Goal: Task Accomplishment & Management: Use online tool/utility

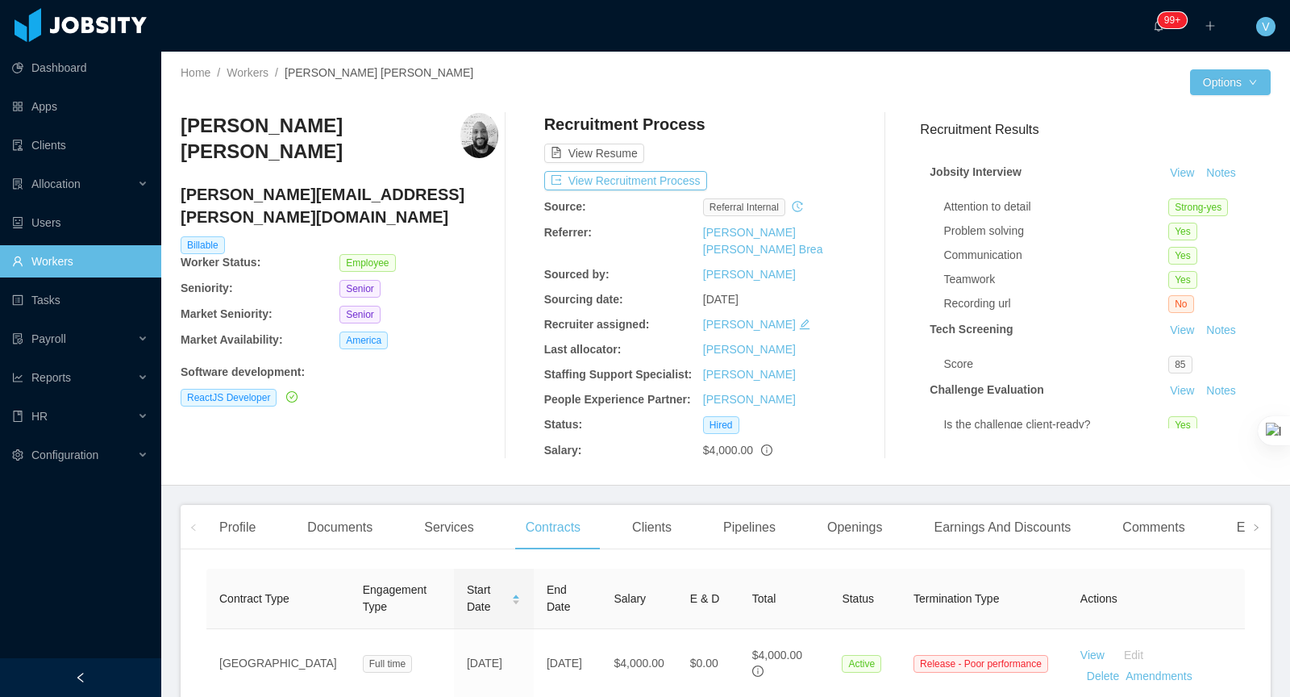
scroll to position [139, 0]
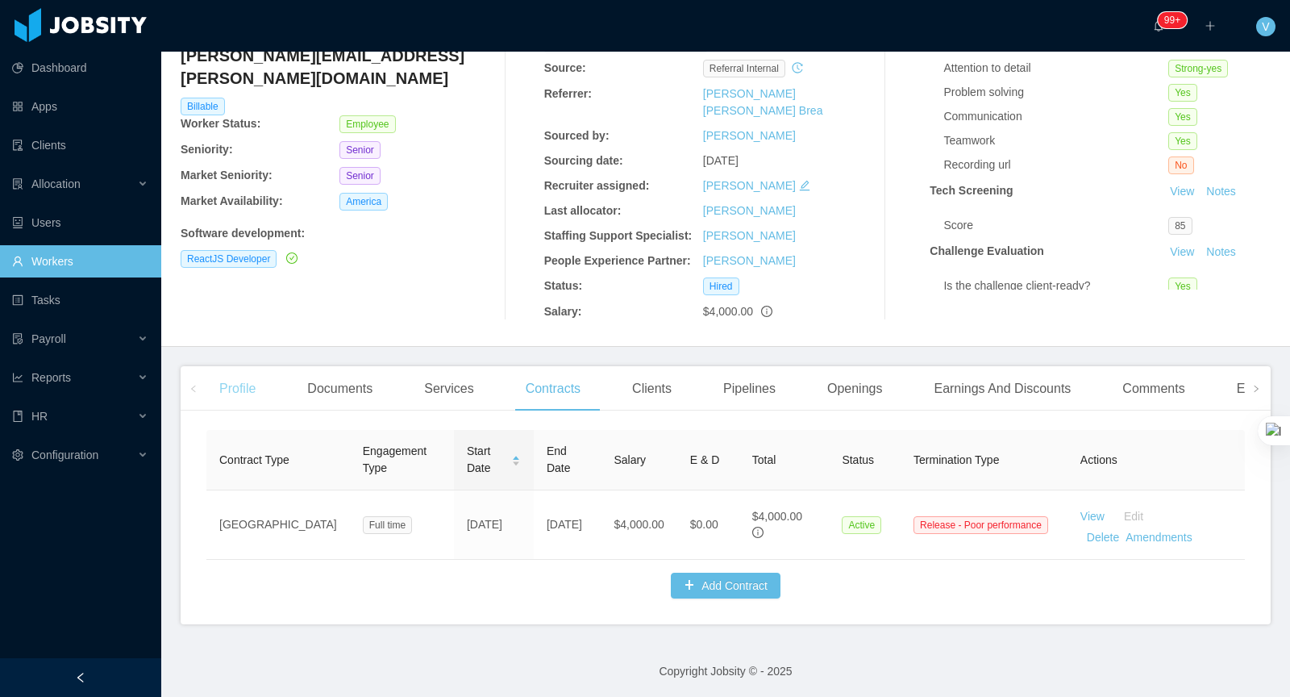
click at [244, 389] on div "Profile" at bounding box center [237, 388] width 62 height 45
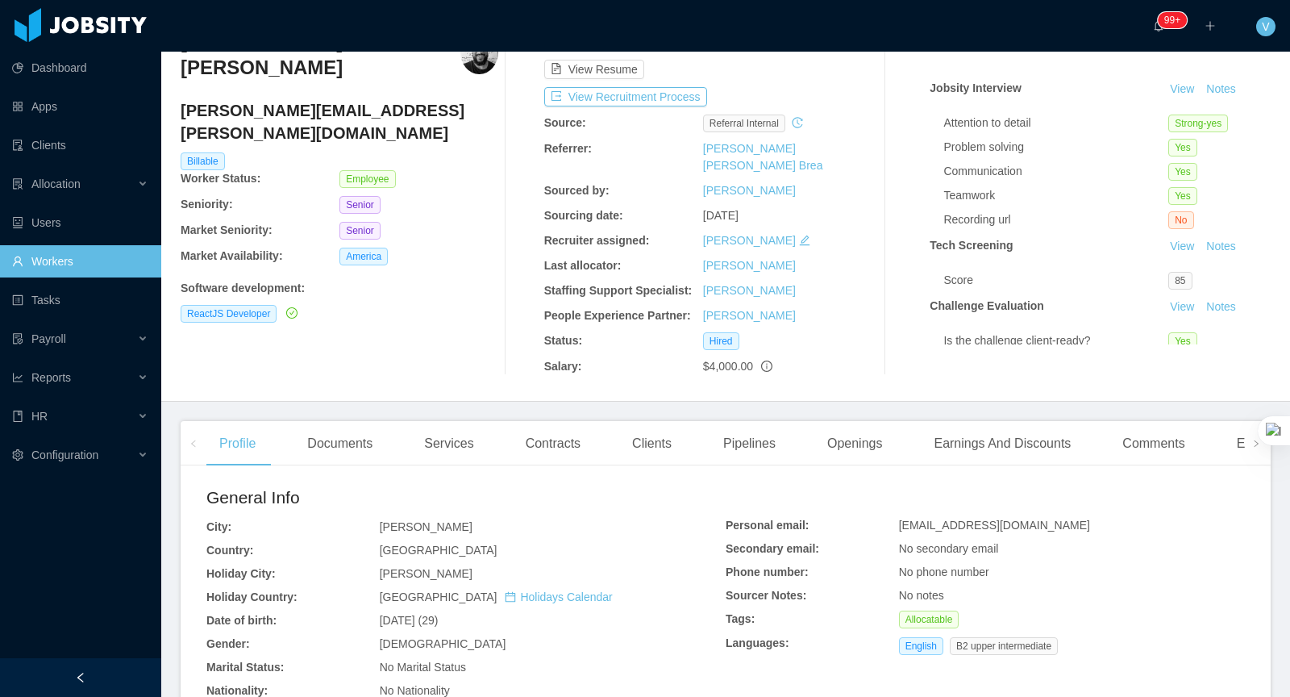
scroll to position [85, 0]
click at [862, 443] on div "Openings" at bounding box center [854, 442] width 81 height 45
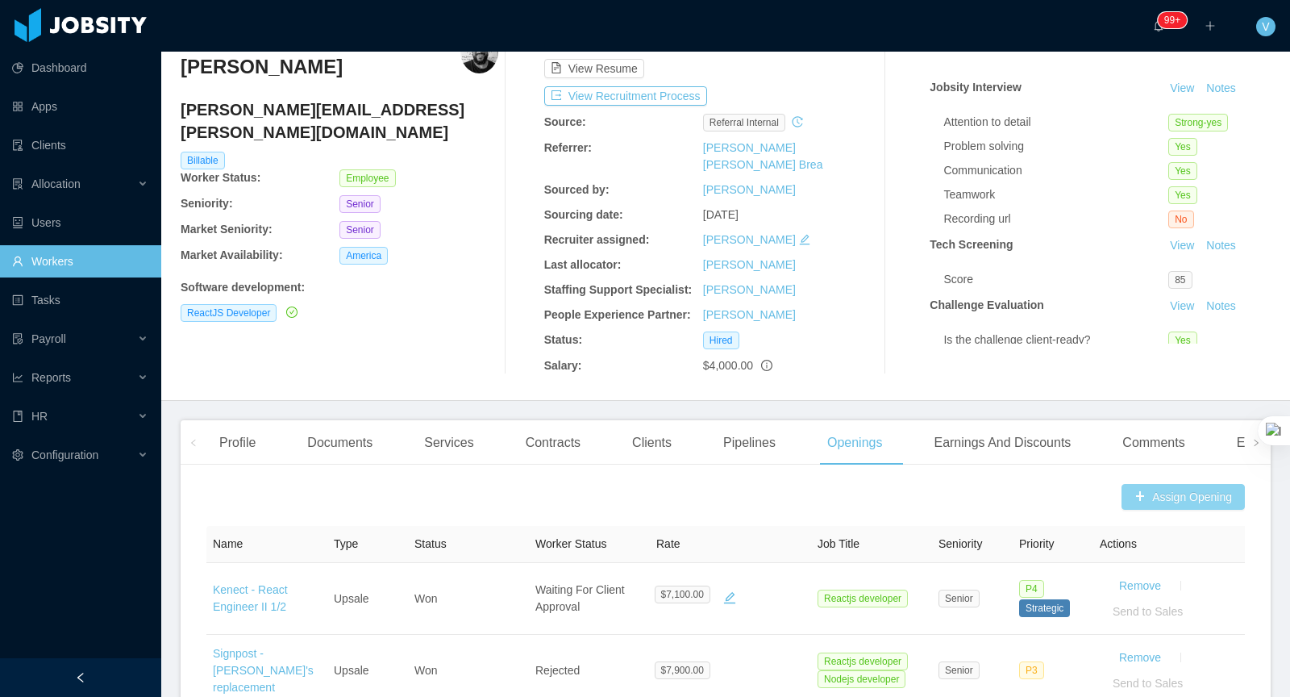
click at [1159, 503] on button "Assign Opening" at bounding box center [1183, 497] width 123 height 26
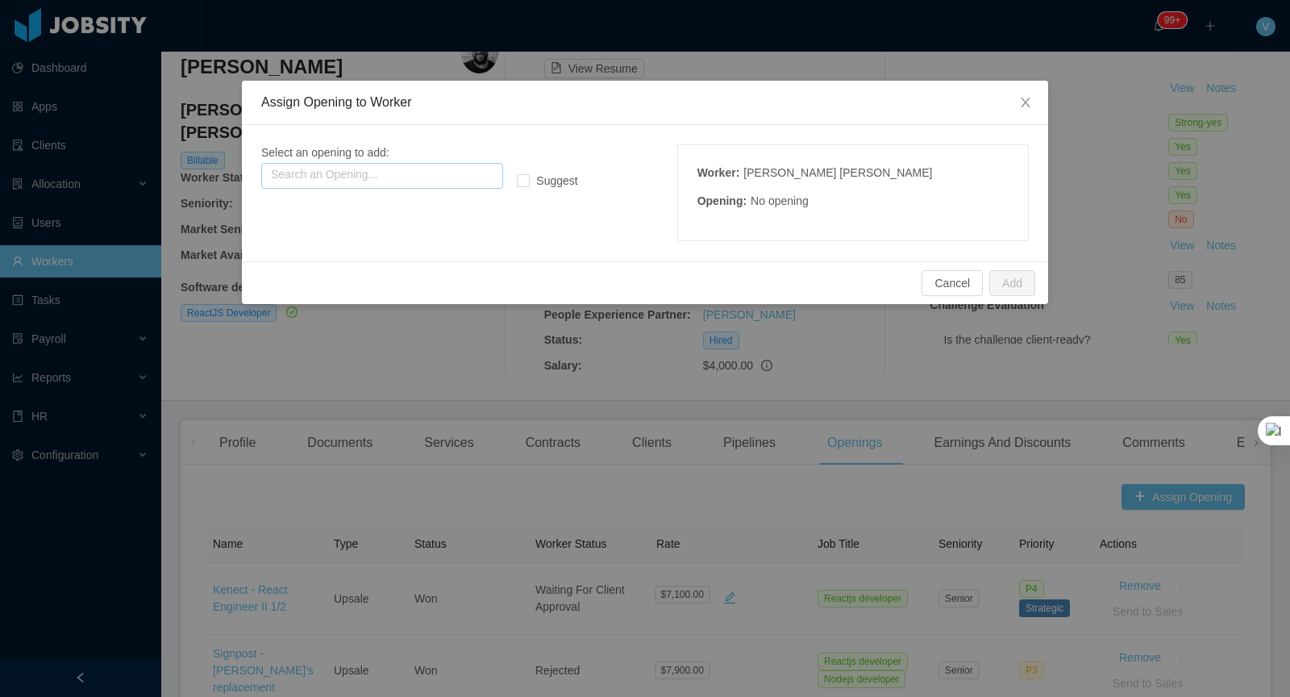
click at [331, 175] on input "text" at bounding box center [382, 176] width 242 height 26
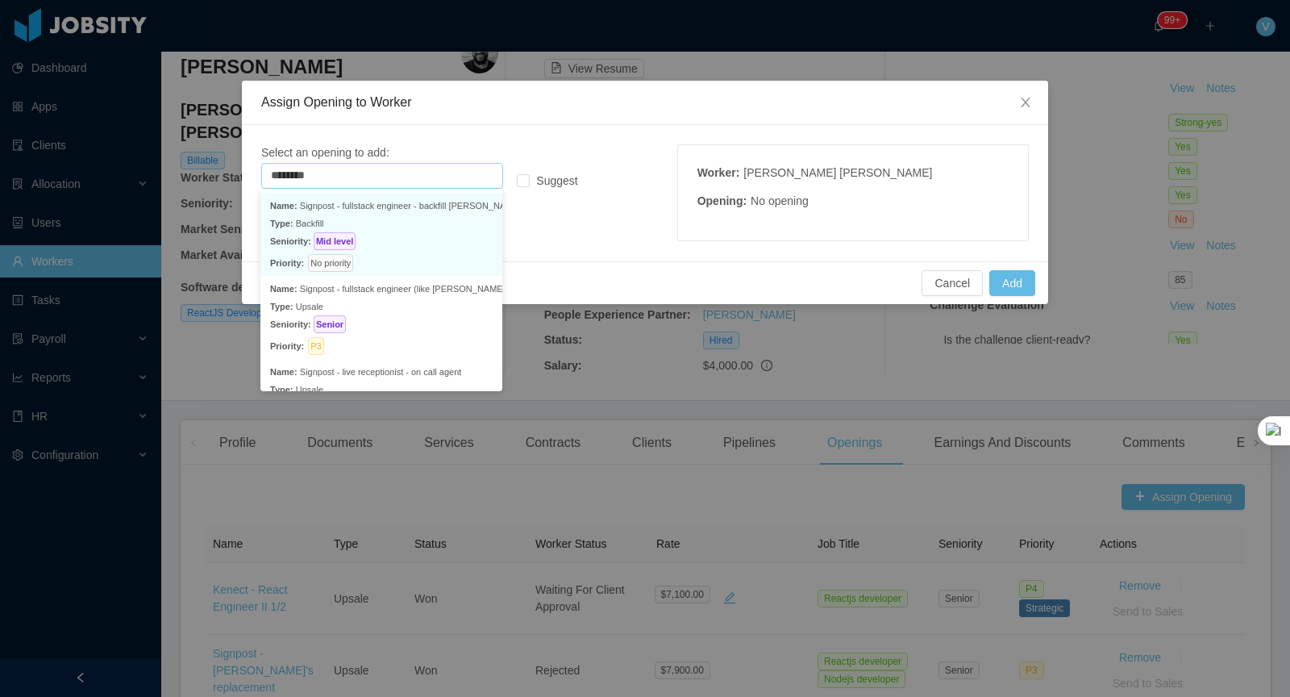
click at [381, 239] on p "Seniority: Mid level" at bounding box center [381, 241] width 223 height 18
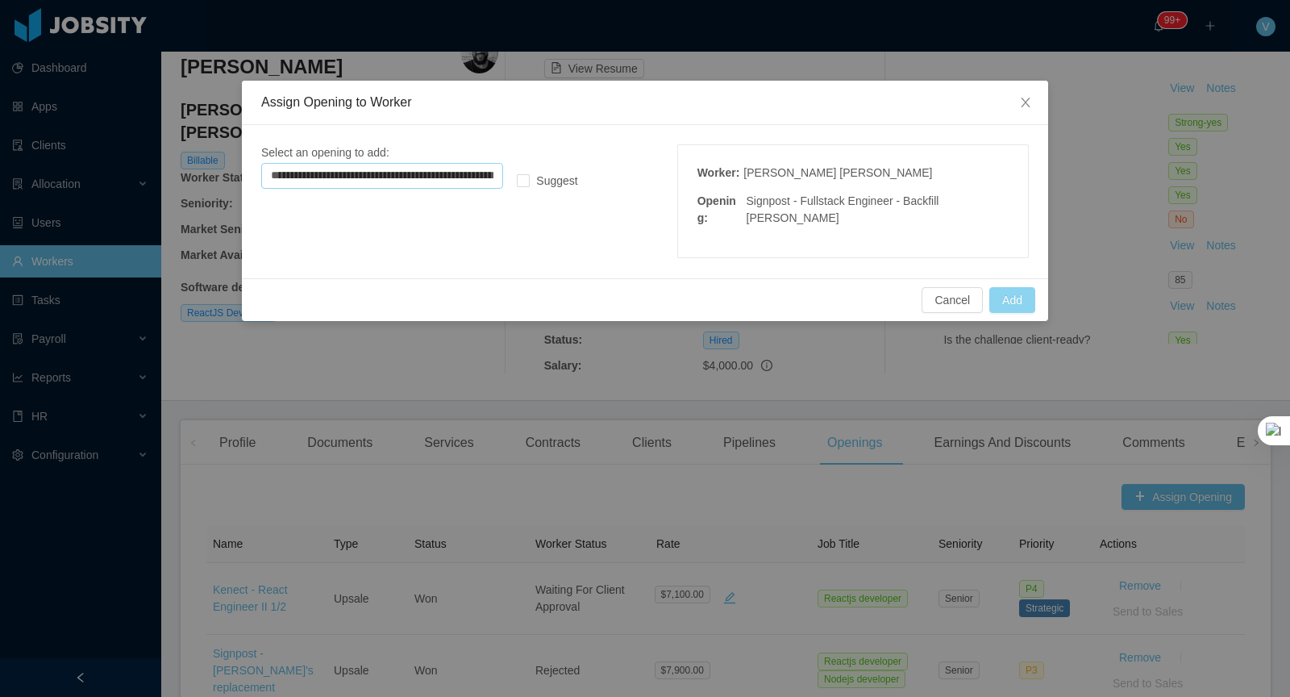
type input "**********"
click at [1012, 297] on button "Add" at bounding box center [1012, 300] width 46 height 26
